Goal: Task Accomplishment & Management: Use online tool/utility

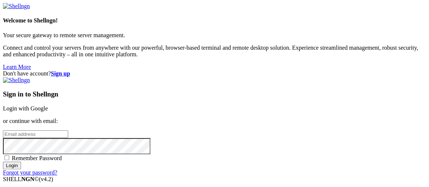
click at [48, 105] on link "Login with Google" at bounding box center [25, 108] width 45 height 6
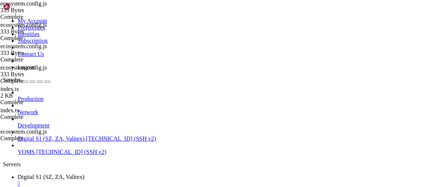
scroll to position [1762, 0]
click at [19, 146] on div "Production Network Development Digital S1 (SZ, ZA, Valitex) [TECHNICAL_ID] (SSH…" at bounding box center [214, 122] width 423 height 66
click at [84, 187] on span "Digital S1 (SZ, ZA, Valitex)" at bounding box center [51, 190] width 67 height 6
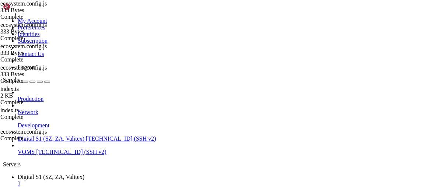
scroll to position [88, 0]
type input "/var/www/digitalinvoicing/webclient"
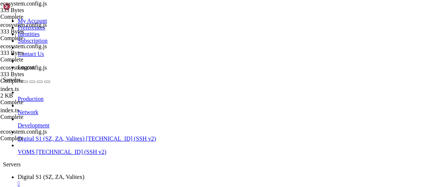
click at [15, 156] on div "Production Network Development Digital S1 (SZ, ZA, Valitex) [TECHNICAL_ID] (SSH…" at bounding box center [214, 122] width 423 height 66
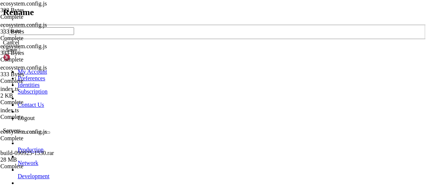
click at [189, 40] on div "build" at bounding box center [214, 32] width 423 height 15
click at [74, 35] on input "build" at bounding box center [41, 31] width 65 height 8
type input "build-working-090925-v2"
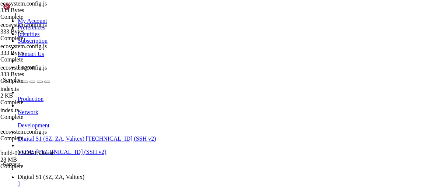
scroll to position [69, 0]
click at [107, 174] on link "Digital S1 (SZ, ZA, Valitex) " at bounding box center [222, 180] width 409 height 13
click at [84, 187] on span "Digital S1 (SZ, ZA, Valitex)" at bounding box center [51, 190] width 67 height 6
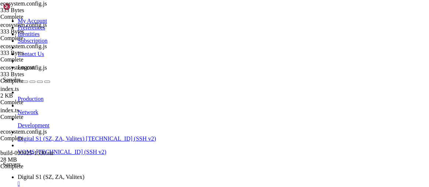
type input "/var/www/digitalinvoicing"
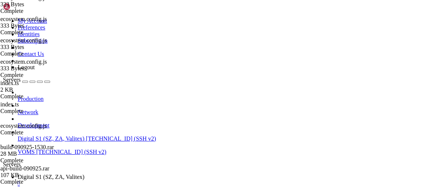
scroll to position [0, 0]
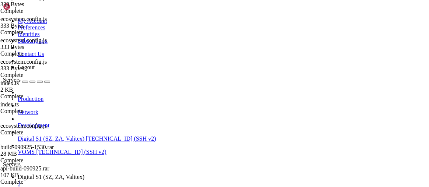
type input "/var/www/digitalinvoicing"
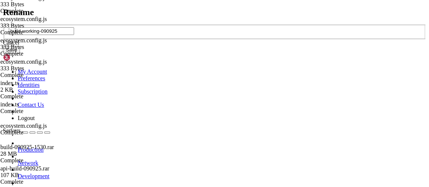
type input "build-working-090925"
click at [20, 54] on button "Save" at bounding box center [11, 50] width 17 height 8
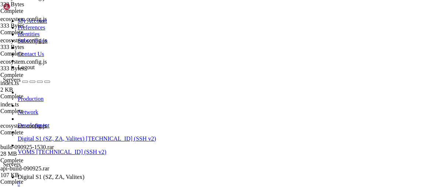
scroll to position [118, 0]
click at [84, 174] on span "Digital S1 (SZ, ZA, Valitex)" at bounding box center [51, 177] width 67 height 6
click at [18, 187] on icon at bounding box center [18, 190] width 0 height 6
click at [131, 174] on link "Digital S1 (SZ, ZA, Valitex) " at bounding box center [222, 180] width 409 height 13
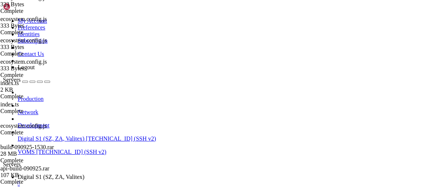
click at [55, 155] on div "Production Network Development Digital S1 (SZ, ZA, Valitex) [TECHNICAL_ID] (SSH…" at bounding box center [214, 122] width 423 height 66
